Goal: Task Accomplishment & Management: Use online tool/utility

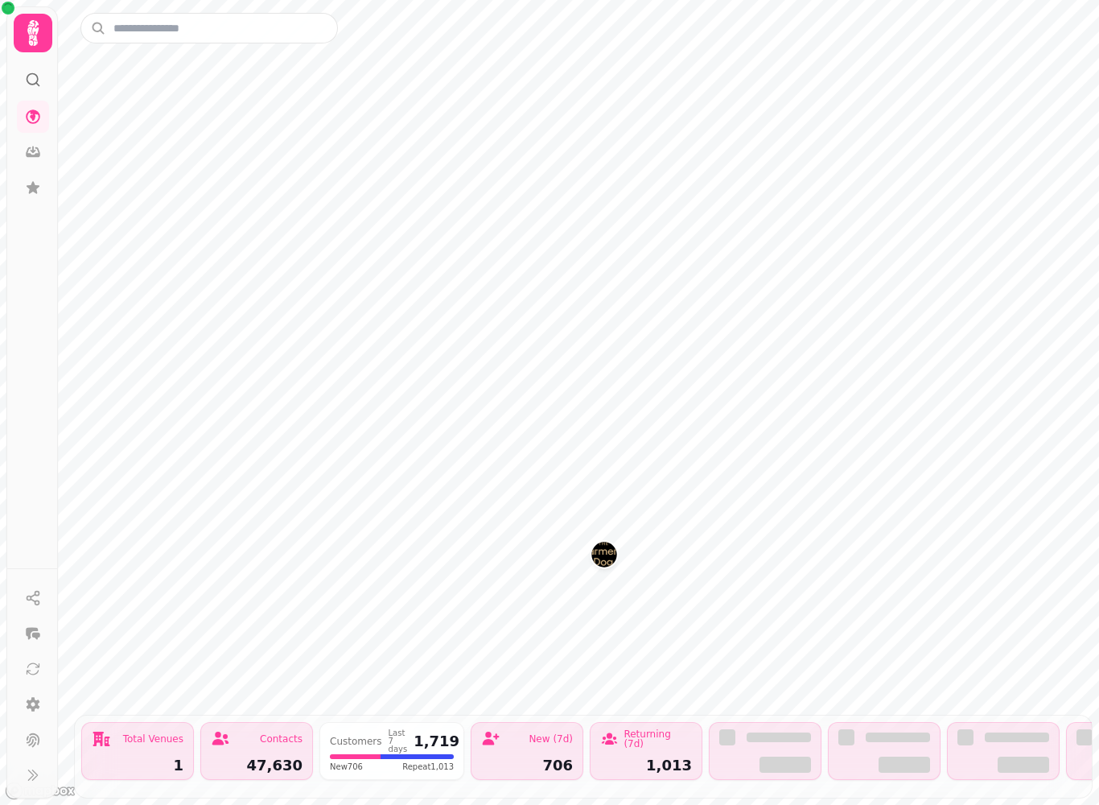
click at [611, 553] on img "The Farmers Dog" at bounding box center [603, 554] width 25 height 25
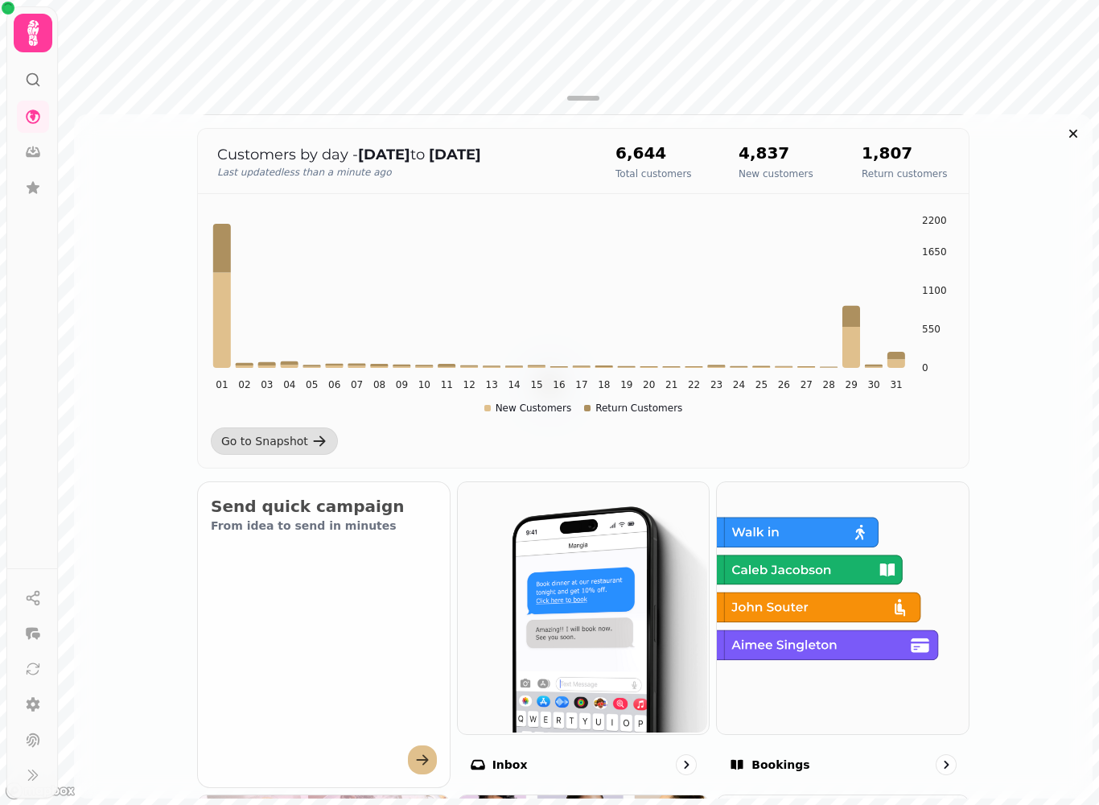
scroll to position [421, 0]
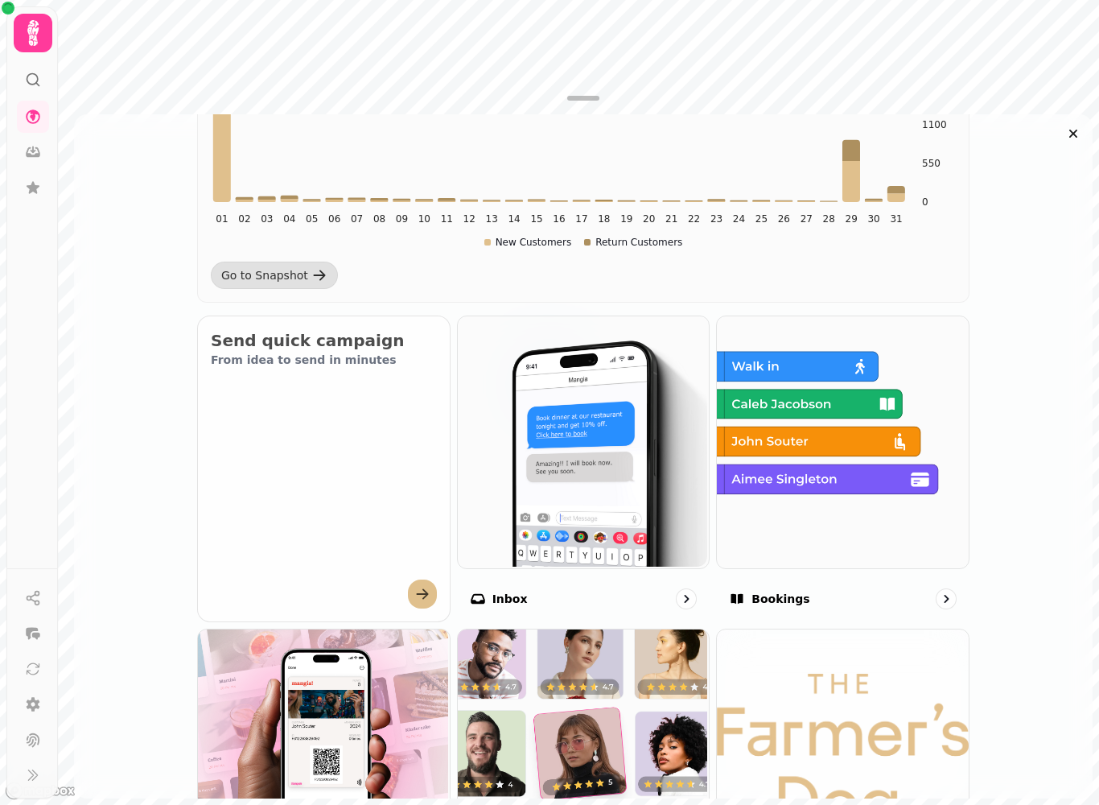
click at [905, 518] on img at bounding box center [841, 441] width 252 height 252
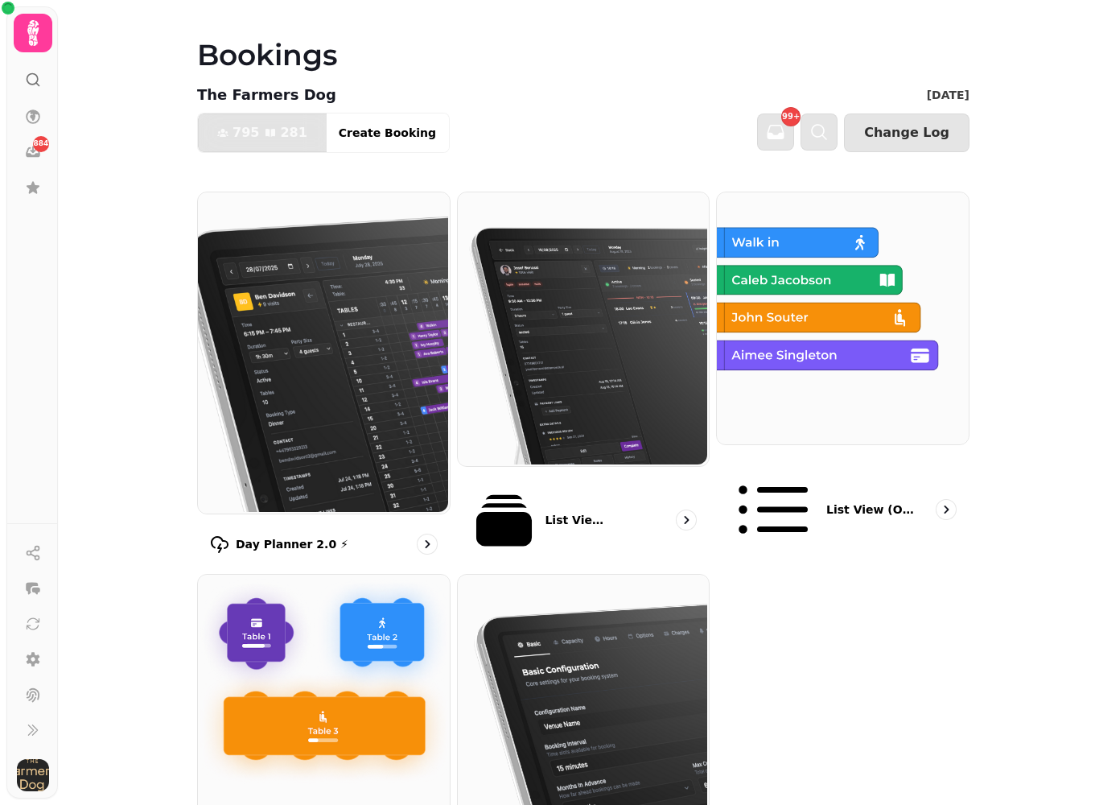
click at [386, 521] on div "Day Planner 2.0 ⚡" at bounding box center [323, 544] width 253 height 47
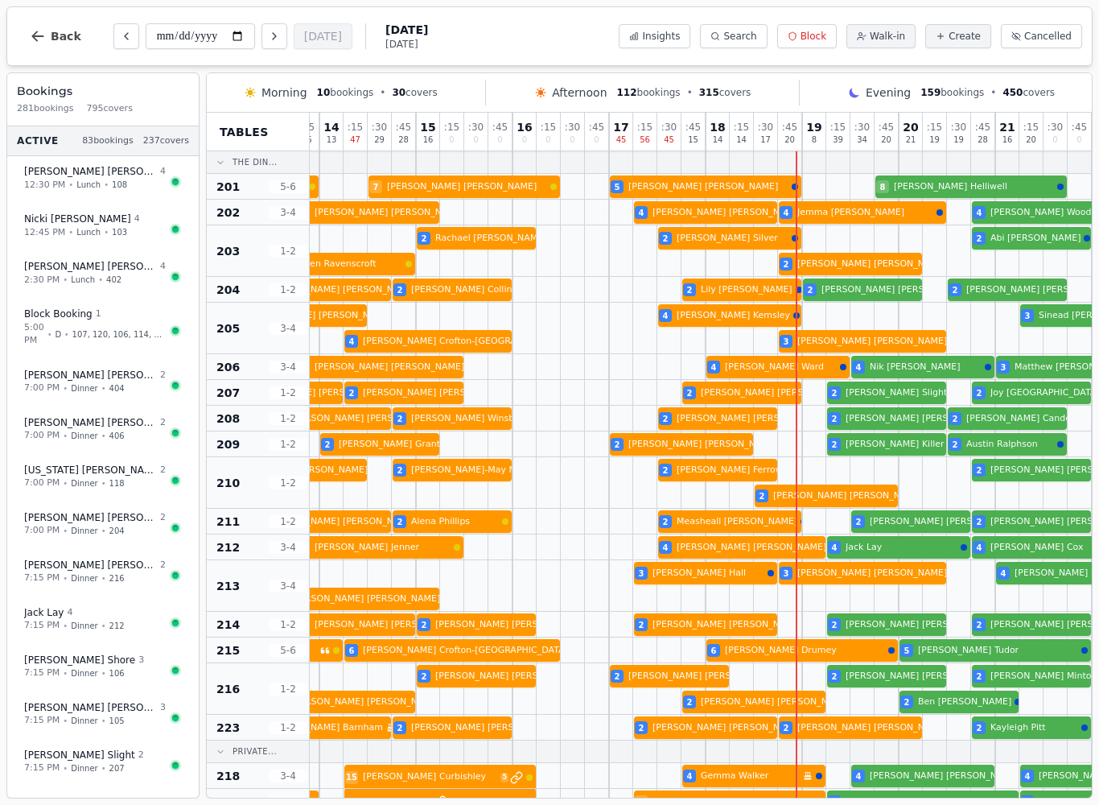
scroll to position [0, 183]
